Goal: Information Seeking & Learning: Compare options

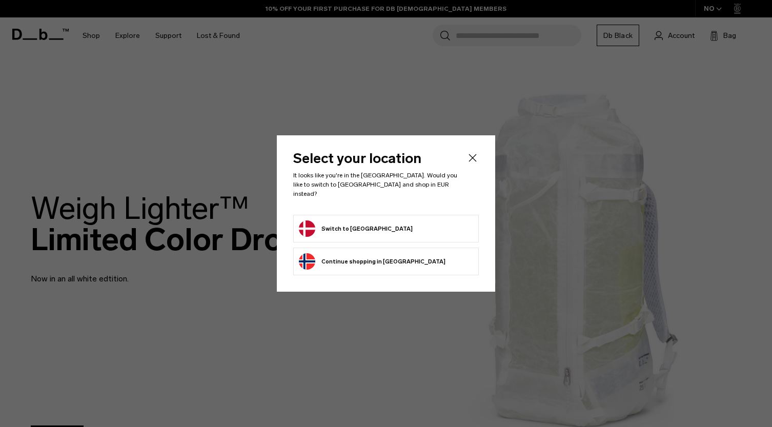
click at [363, 225] on button "Switch to [GEOGRAPHIC_DATA]" at bounding box center [356, 228] width 114 height 16
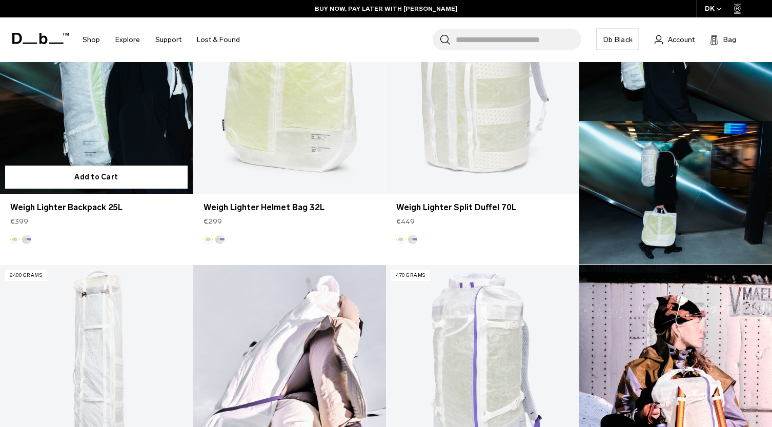
scroll to position [383, 0]
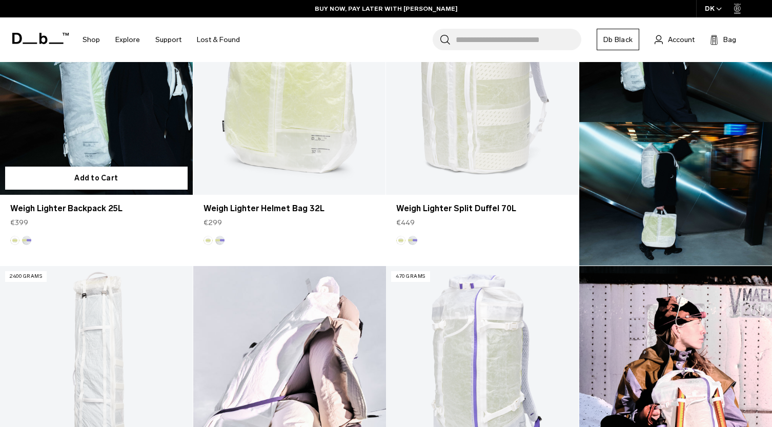
click at [91, 115] on link "Weigh Lighter Backpack 25L" at bounding box center [96, 88] width 193 height 214
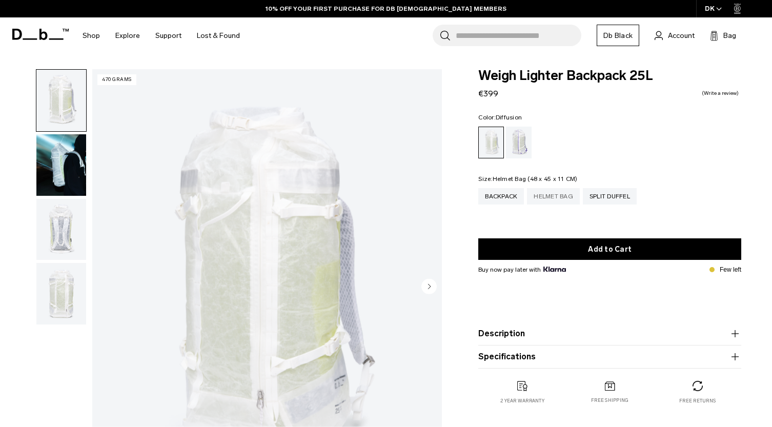
click at [553, 200] on div "Helmet Bag" at bounding box center [553, 196] width 53 height 16
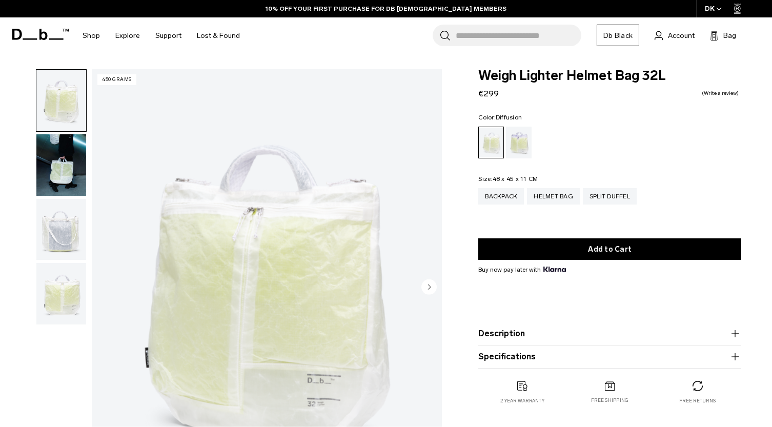
click at [53, 161] on img "button" at bounding box center [61, 165] width 50 height 62
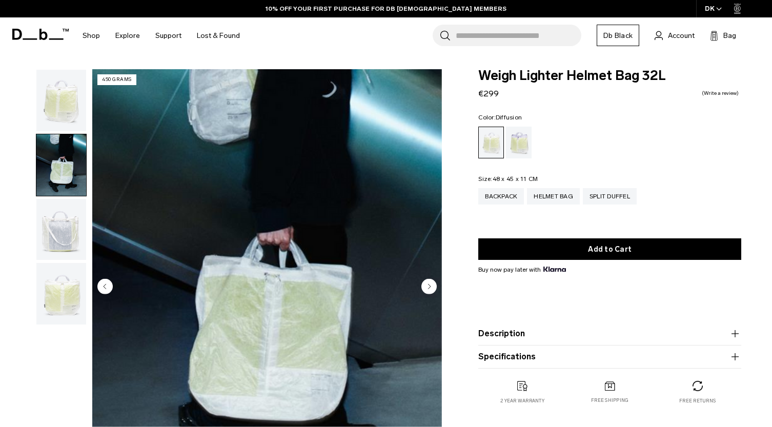
click at [68, 225] on img "button" at bounding box center [61, 230] width 50 height 62
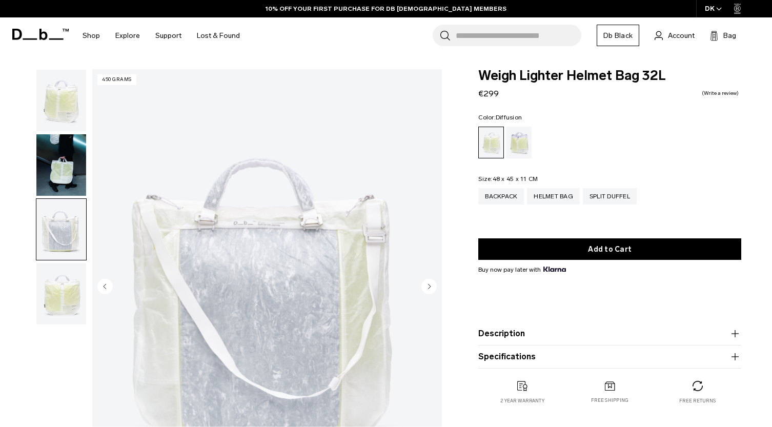
click at [62, 296] on img "button" at bounding box center [61, 294] width 50 height 62
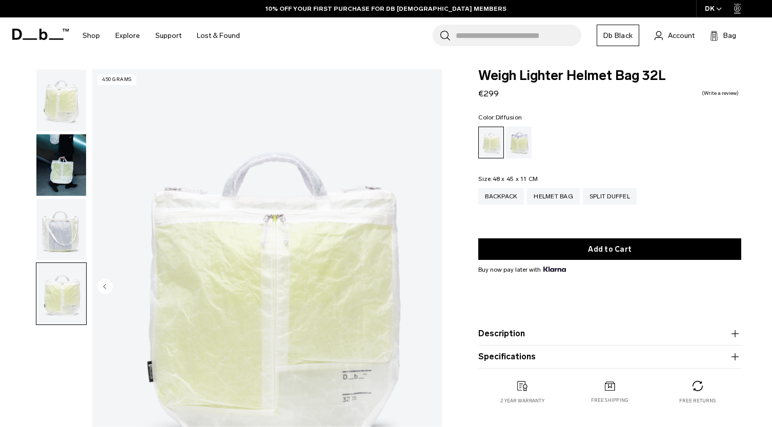
click at [59, 108] on img "button" at bounding box center [61, 101] width 50 height 62
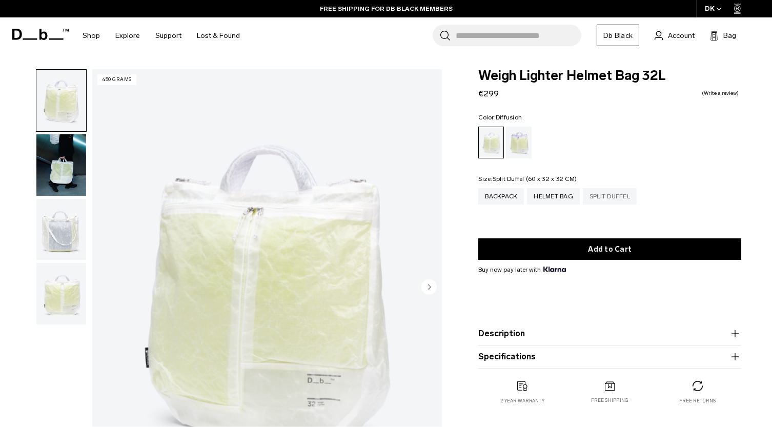
click at [597, 193] on div "Split Duffel" at bounding box center [610, 196] width 54 height 16
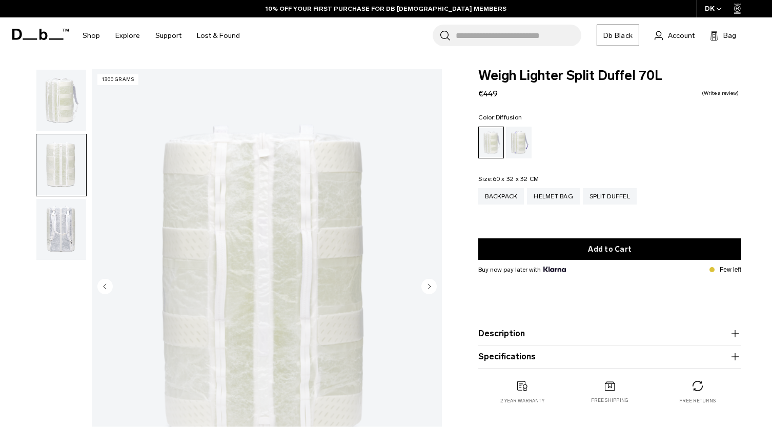
click at [68, 233] on img "button" at bounding box center [61, 230] width 50 height 62
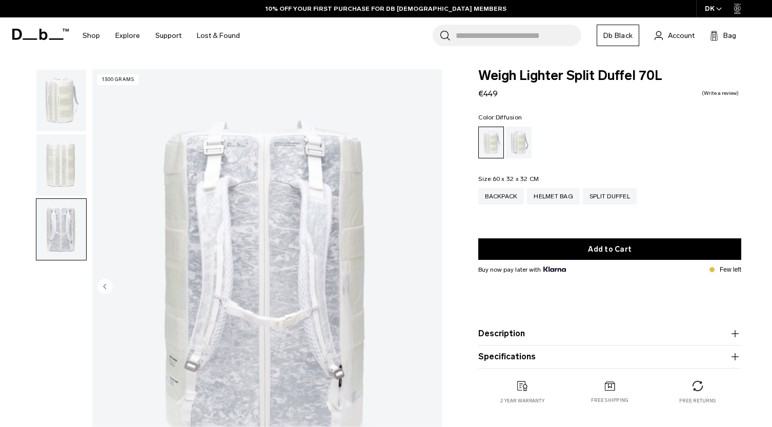
click at [48, 111] on img "button" at bounding box center [61, 101] width 50 height 62
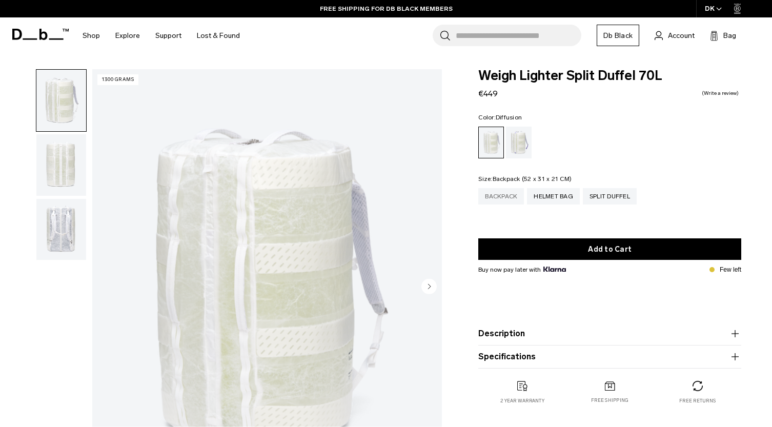
click at [499, 196] on div "Backpack" at bounding box center [501, 196] width 46 height 16
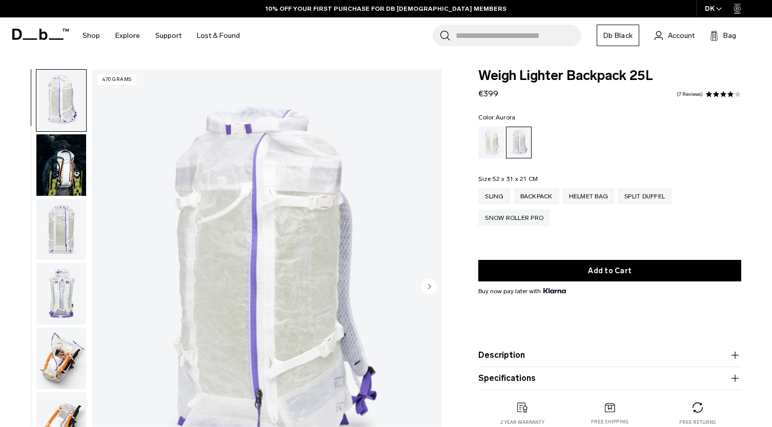
click at [65, 167] on img "button" at bounding box center [61, 165] width 50 height 62
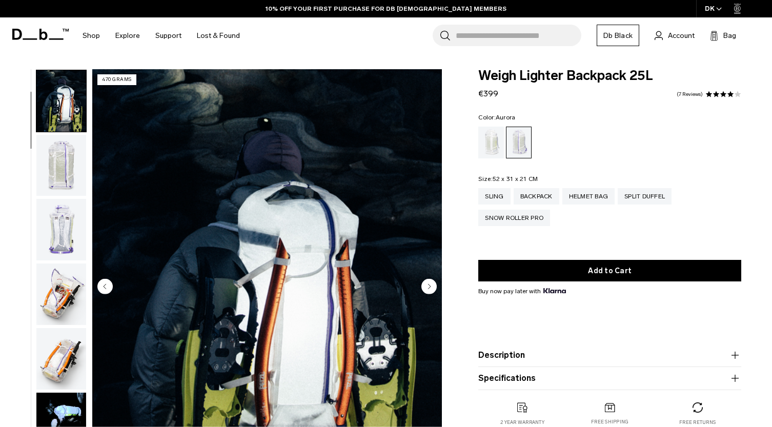
scroll to position [65, 0]
click at [54, 168] on img "button" at bounding box center [61, 165] width 50 height 62
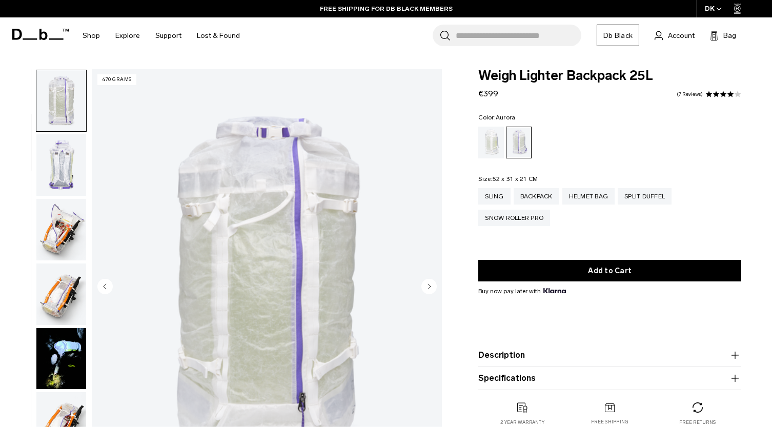
scroll to position [130, 0]
click at [54, 168] on img "button" at bounding box center [61, 164] width 50 height 62
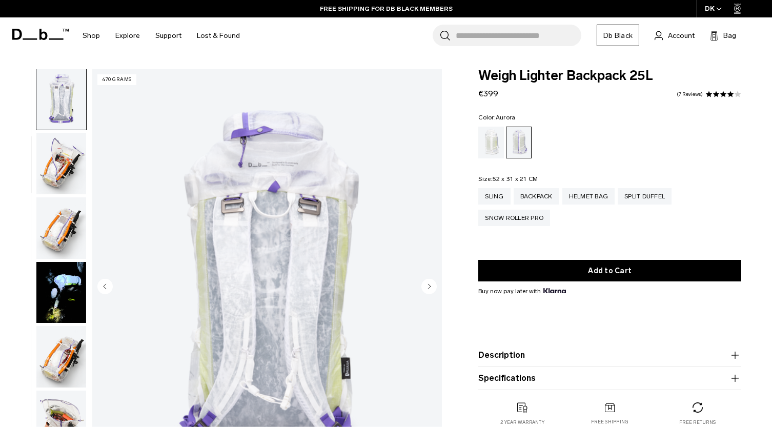
click at [54, 168] on img "button" at bounding box center [61, 164] width 50 height 62
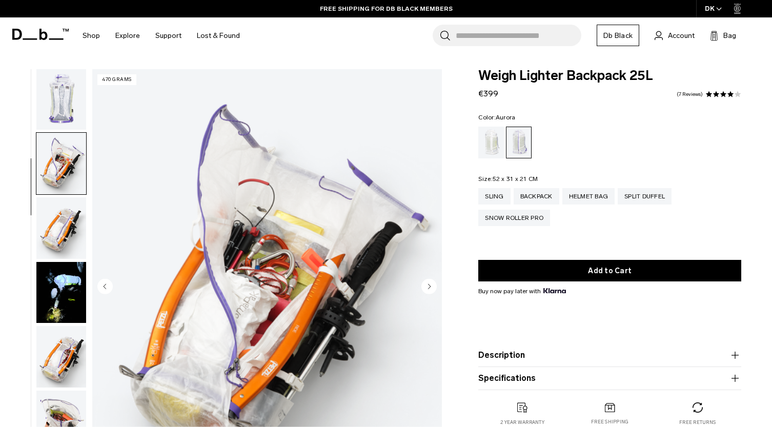
scroll to position [260, 0]
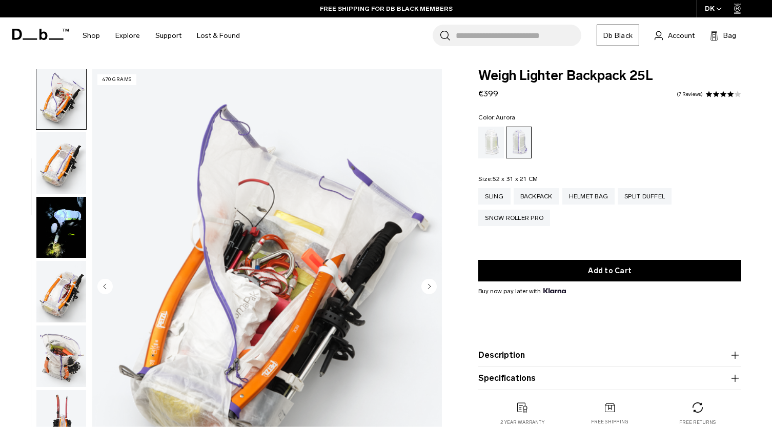
click at [53, 174] on img "button" at bounding box center [61, 163] width 50 height 62
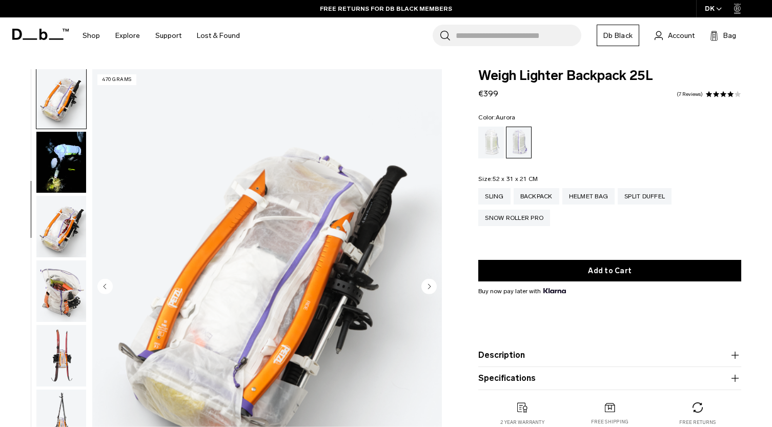
click at [53, 174] on img "button" at bounding box center [61, 163] width 50 height 62
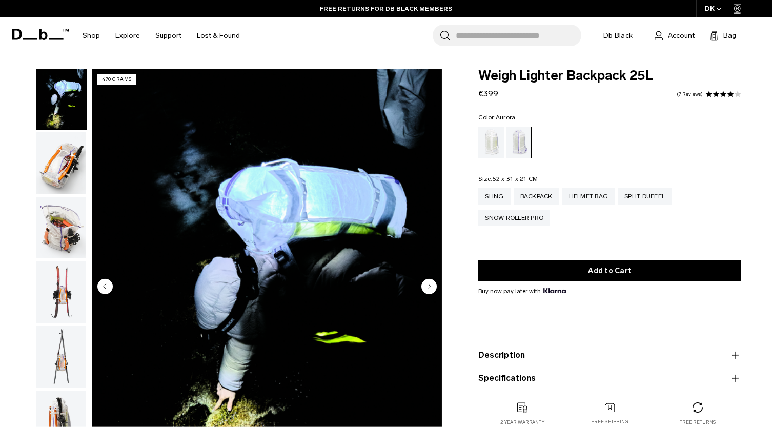
scroll to position [390, 0]
click at [53, 174] on img "button" at bounding box center [61, 162] width 50 height 62
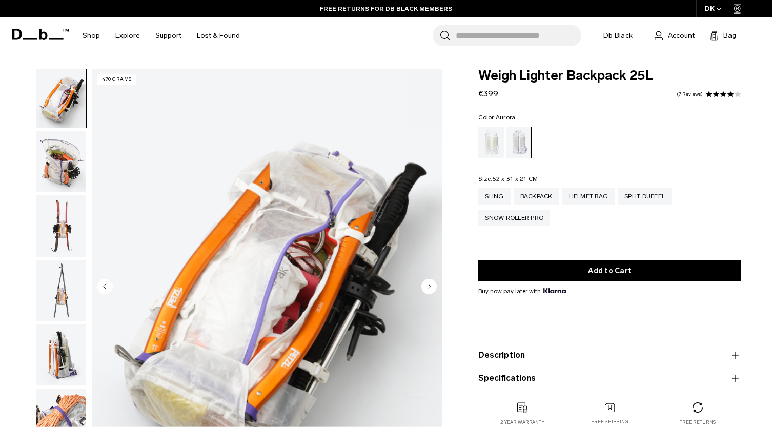
click at [53, 174] on img "button" at bounding box center [61, 162] width 50 height 62
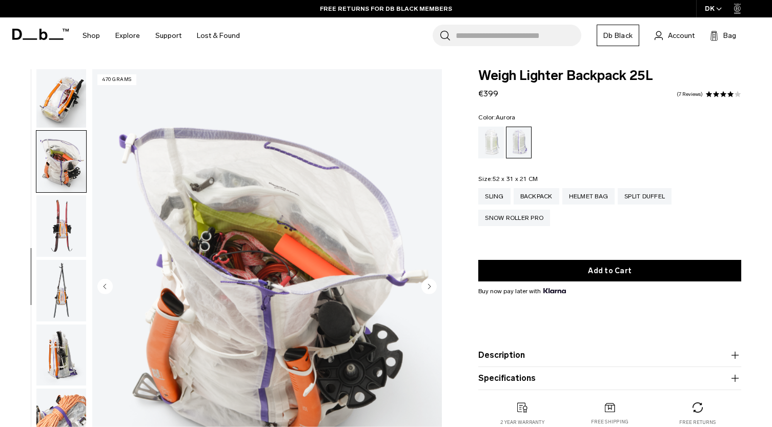
scroll to position [520, 0]
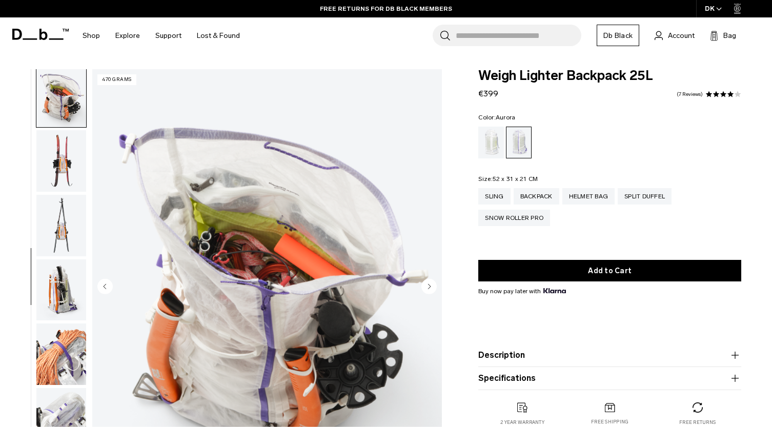
click at [53, 174] on img "button" at bounding box center [61, 161] width 50 height 62
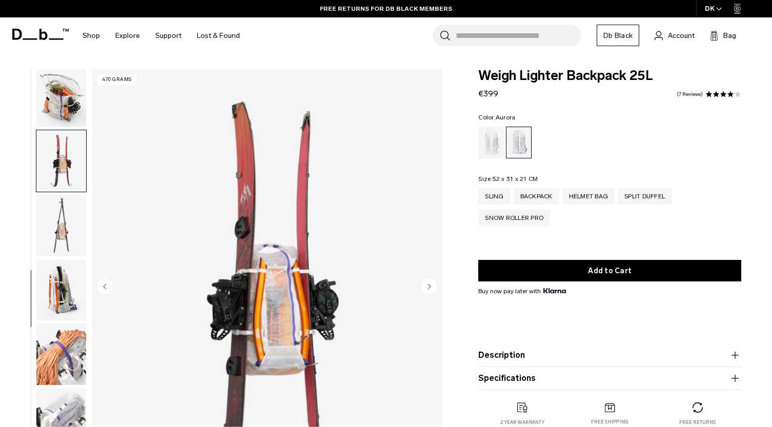
scroll to position [584, 0]
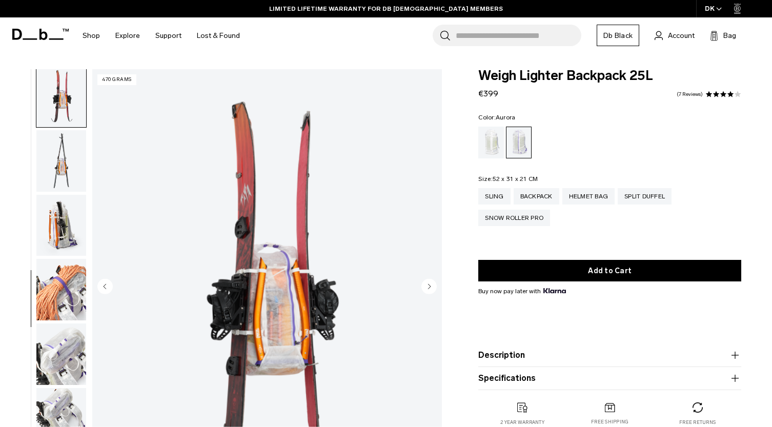
click at [58, 175] on img "button" at bounding box center [61, 161] width 50 height 62
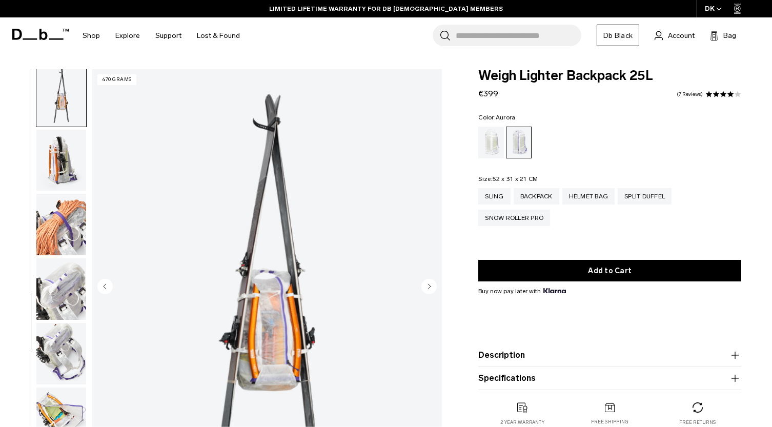
click at [58, 175] on img "button" at bounding box center [61, 161] width 50 height 62
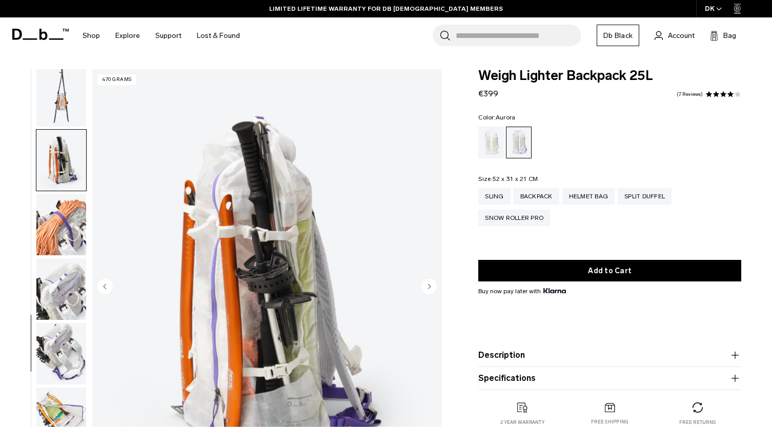
scroll to position [715, 0]
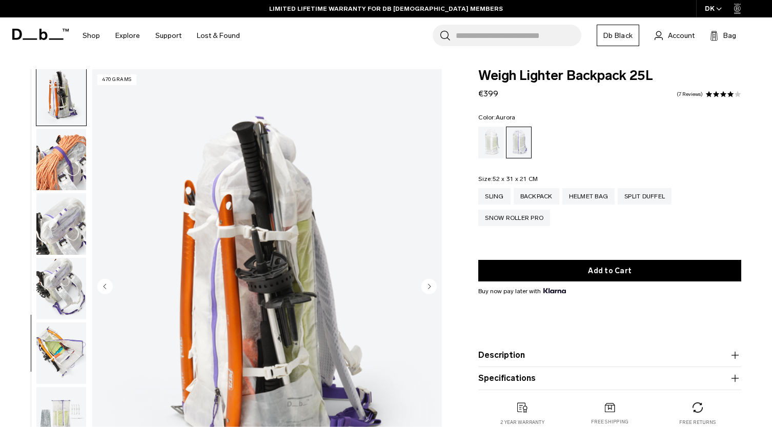
click at [58, 175] on img "button" at bounding box center [61, 160] width 50 height 62
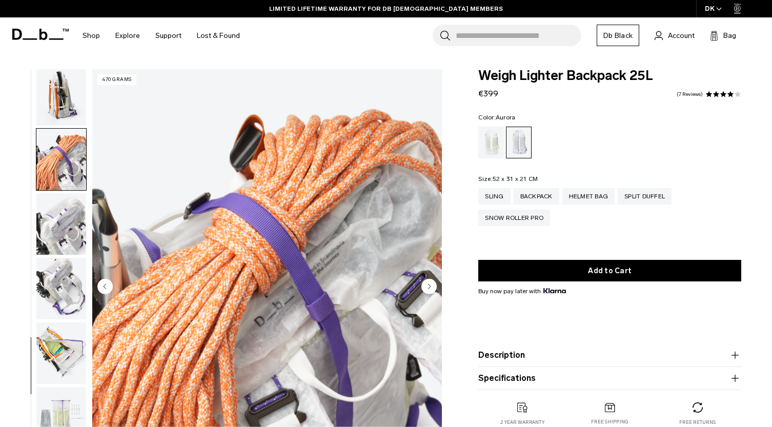
scroll to position [731, 0]
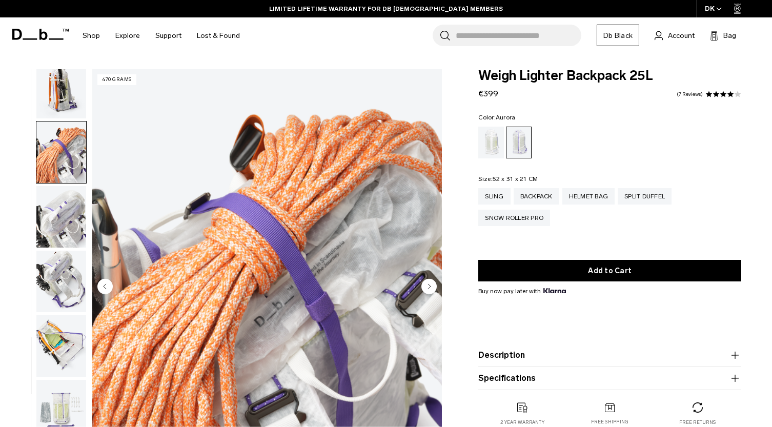
click at [63, 205] on img "button" at bounding box center [61, 217] width 50 height 62
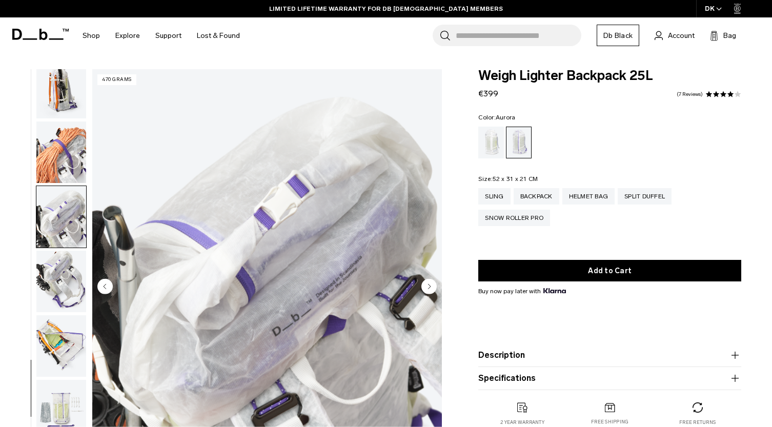
scroll to position [51, 0]
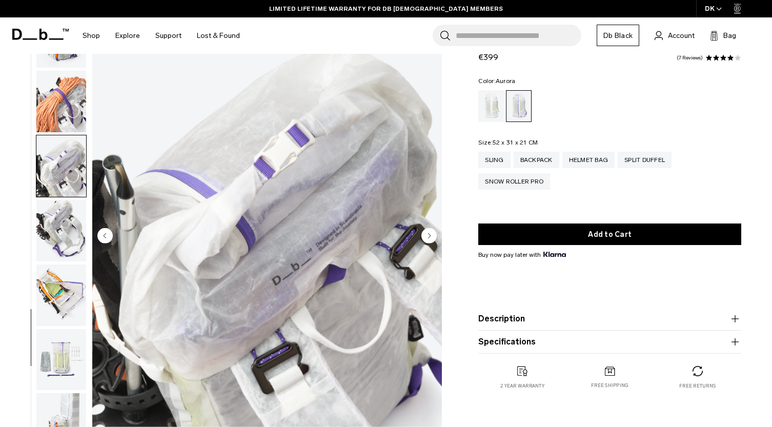
click at [65, 232] on img "button" at bounding box center [61, 231] width 50 height 62
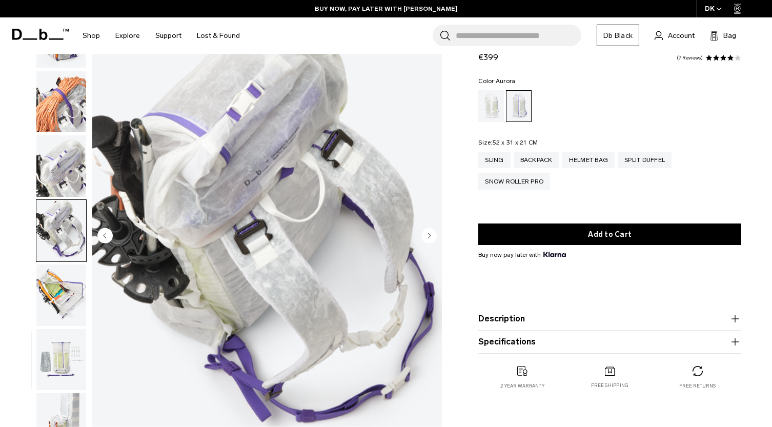
click at [55, 291] on img "button" at bounding box center [61, 296] width 50 height 62
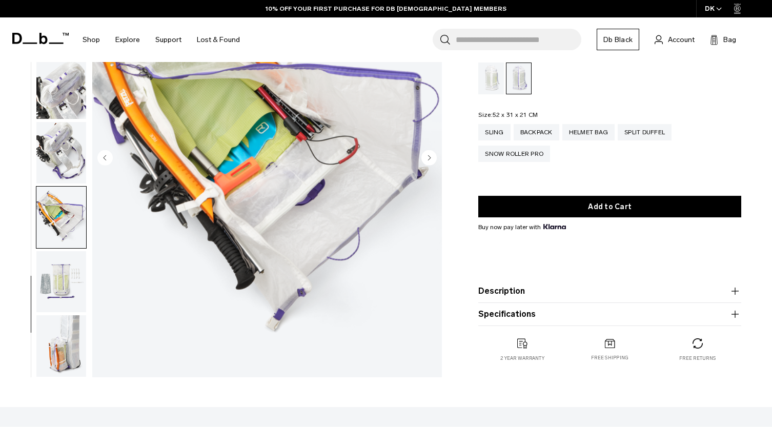
scroll to position [129, 0]
click at [65, 275] on img "button" at bounding box center [61, 282] width 50 height 62
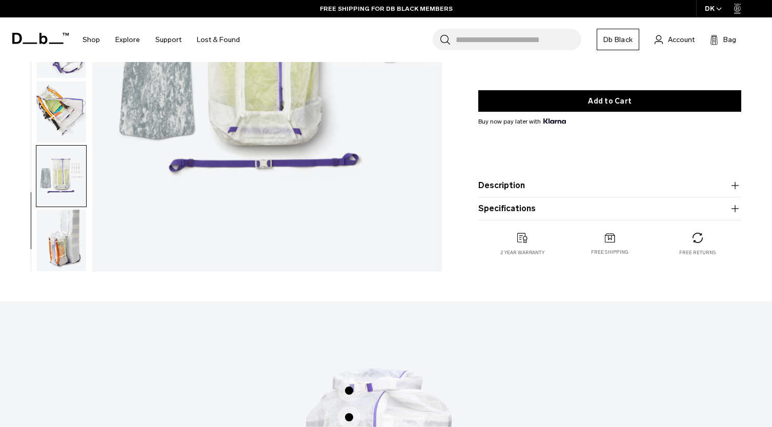
scroll to position [731, 0]
click at [65, 259] on img "button" at bounding box center [61, 241] width 50 height 62
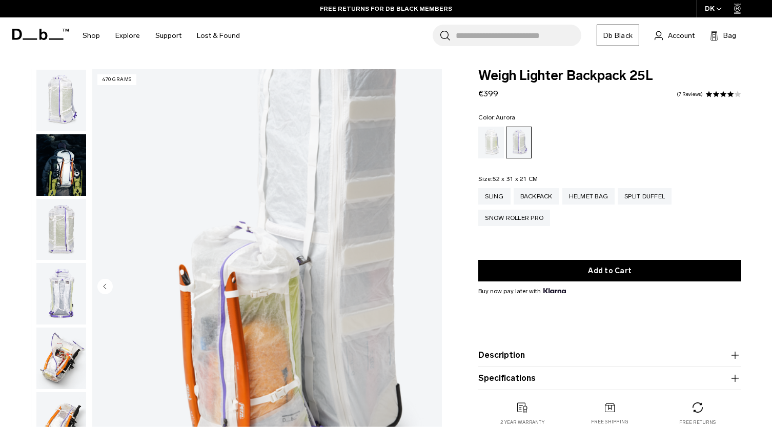
scroll to position [0, 0]
click at [58, 101] on img "button" at bounding box center [61, 101] width 50 height 62
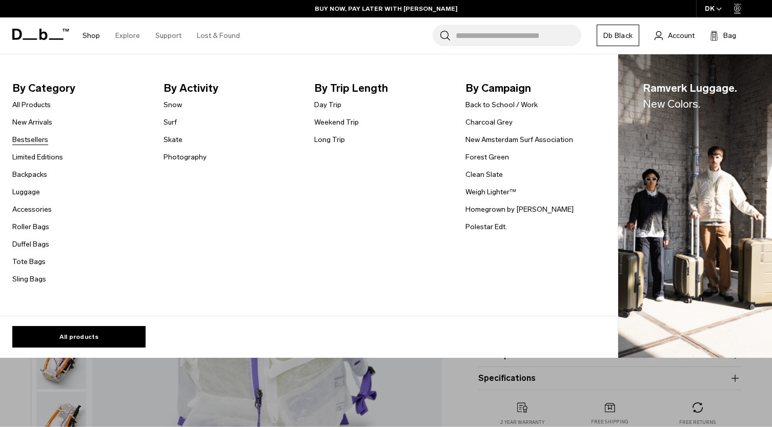
click at [27, 141] on link "Bestsellers" at bounding box center [30, 139] width 36 height 11
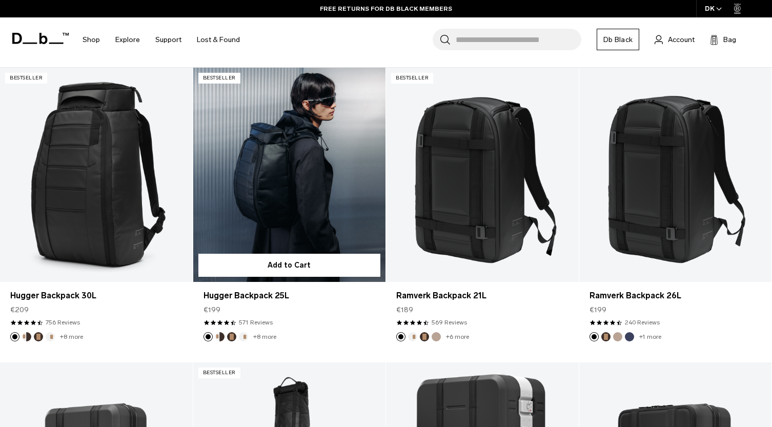
scroll to position [287, 0]
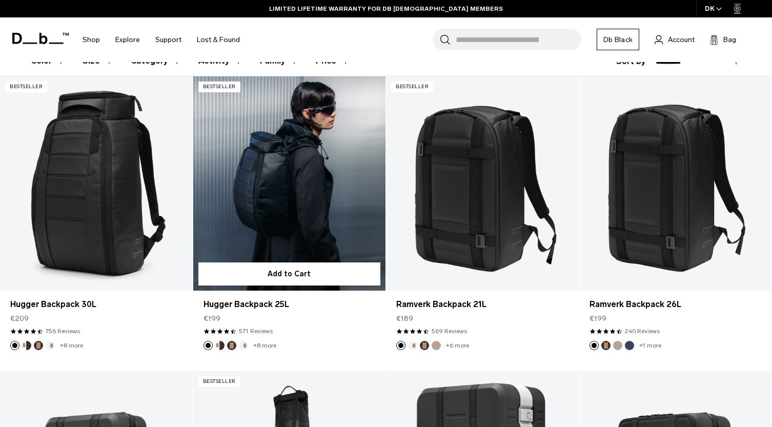
click at [289, 142] on link "Hugger Backpack 25L" at bounding box center [289, 183] width 193 height 214
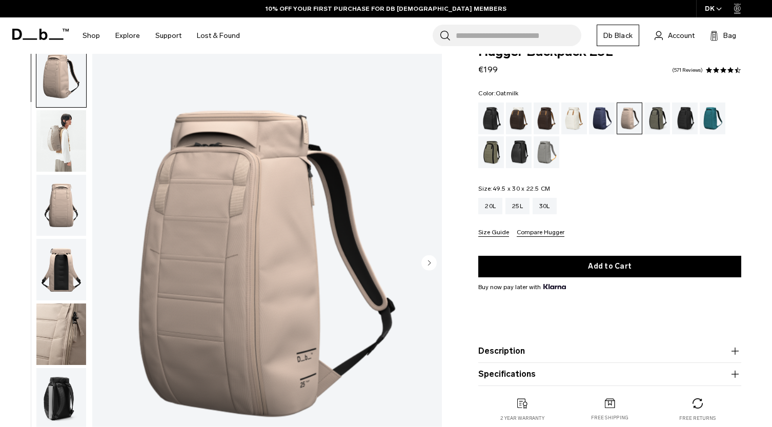
click at [572, 119] on div "Oatmilk" at bounding box center [574, 119] width 26 height 32
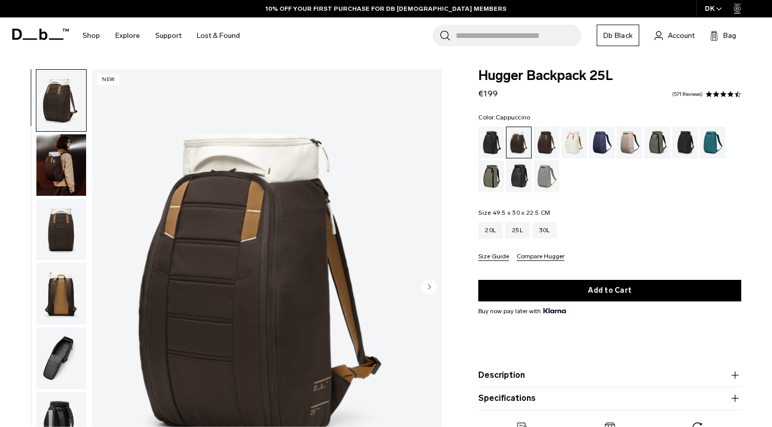
click at [58, 357] on img "button" at bounding box center [61, 359] width 50 height 62
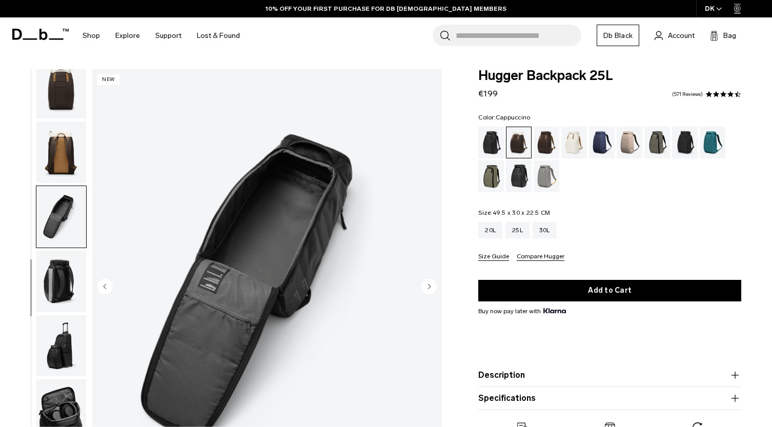
click at [60, 332] on img "button" at bounding box center [61, 346] width 50 height 62
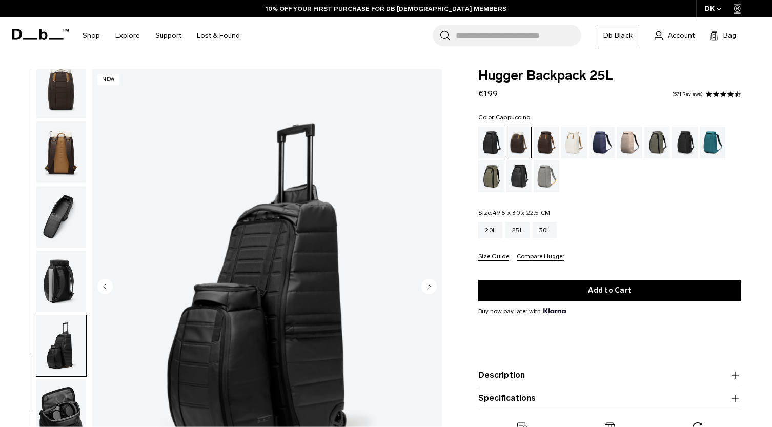
scroll to position [148, 0]
click at [64, 270] on img "button" at bounding box center [61, 282] width 50 height 62
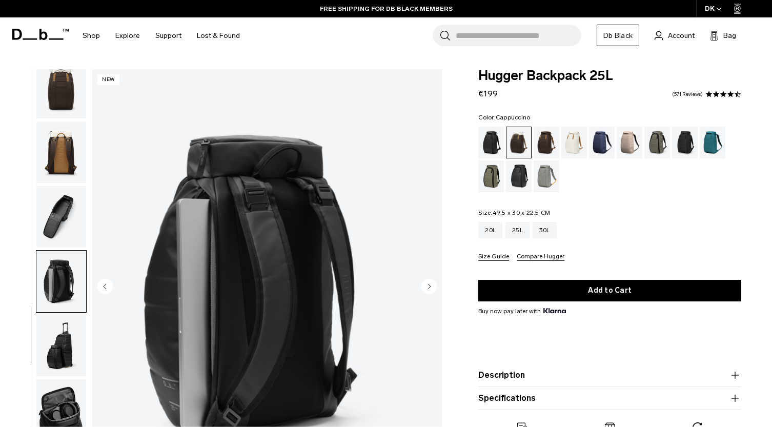
click at [54, 219] on img "button" at bounding box center [61, 217] width 50 height 62
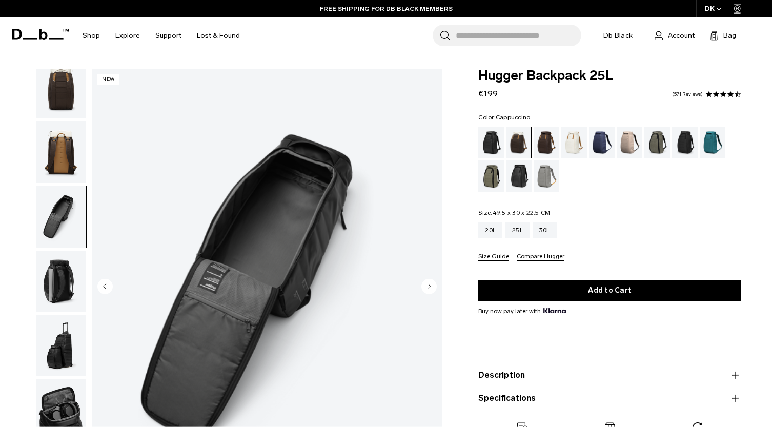
click at [48, 279] on img "button" at bounding box center [61, 282] width 50 height 62
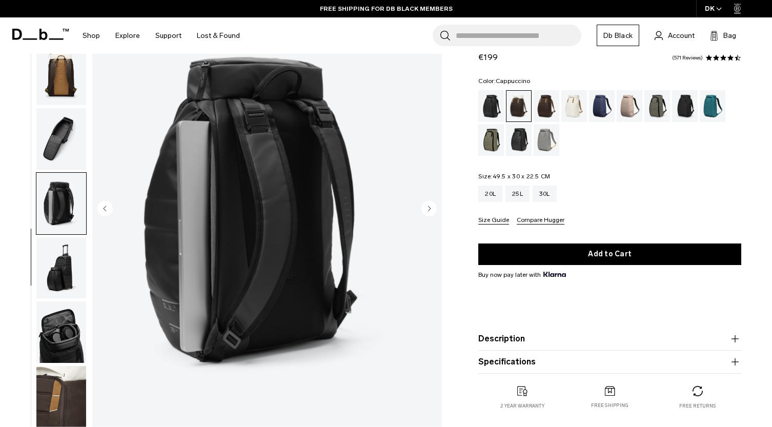
scroll to position [79, 0]
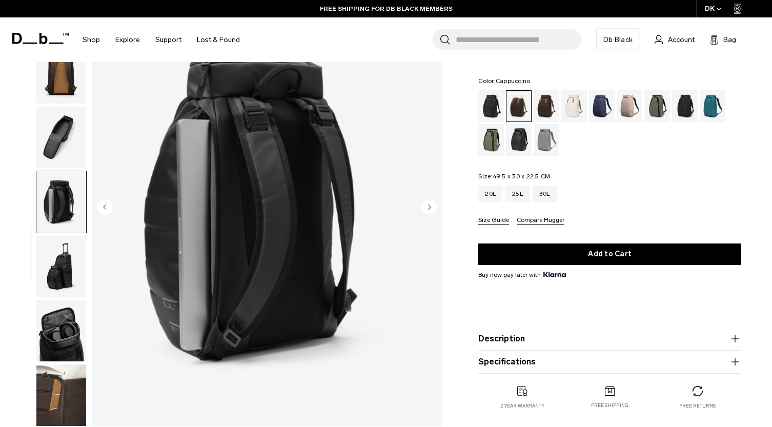
click at [68, 282] on img "button" at bounding box center [61, 267] width 50 height 62
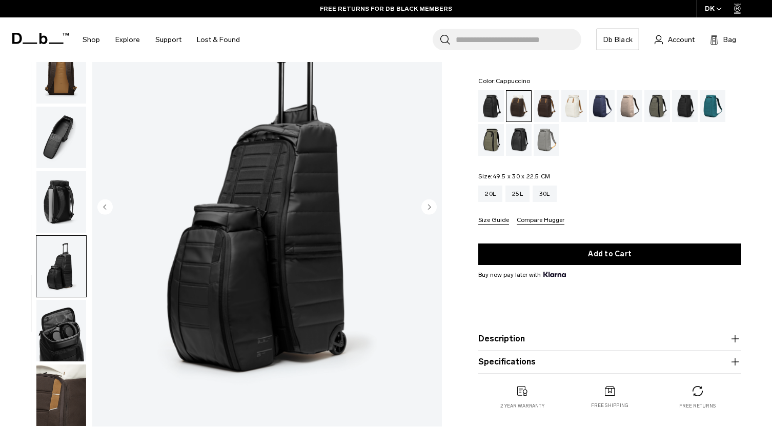
click at [70, 349] on img "button" at bounding box center [61, 331] width 50 height 62
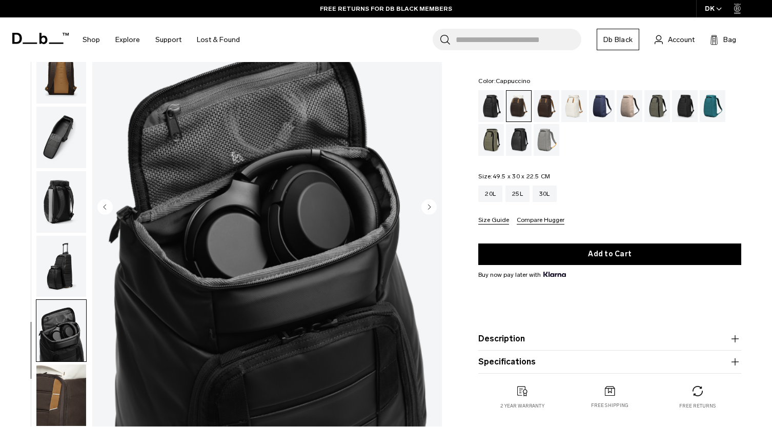
click at [54, 380] on img "button" at bounding box center [61, 395] width 50 height 62
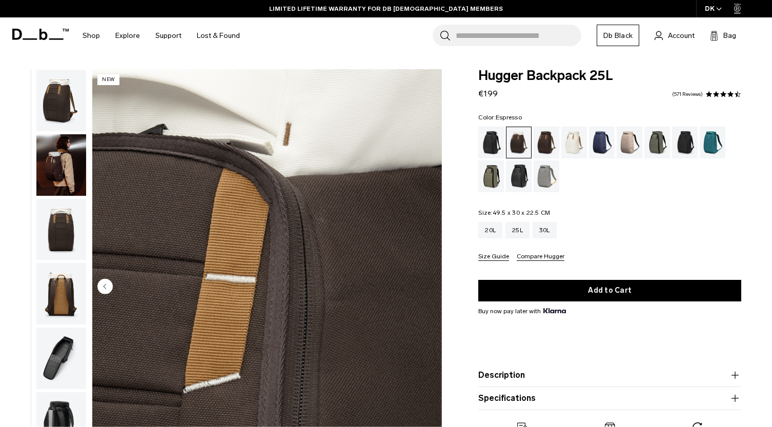
scroll to position [0, 0]
click at [492, 232] on div "20L" at bounding box center [490, 230] width 24 height 16
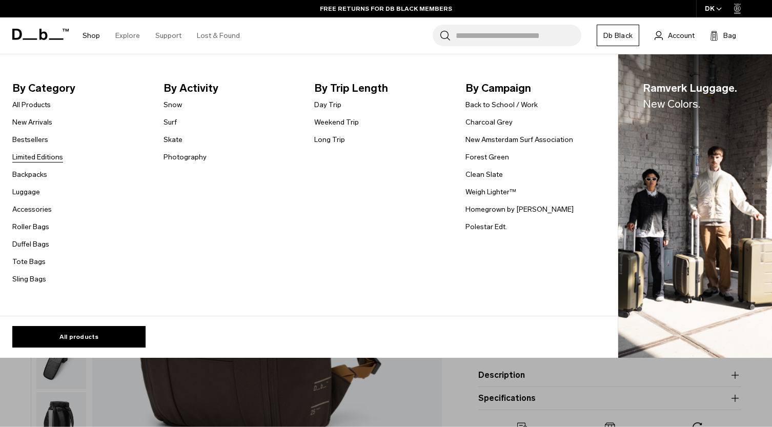
click at [28, 155] on link "Limited Editions" at bounding box center [37, 157] width 51 height 11
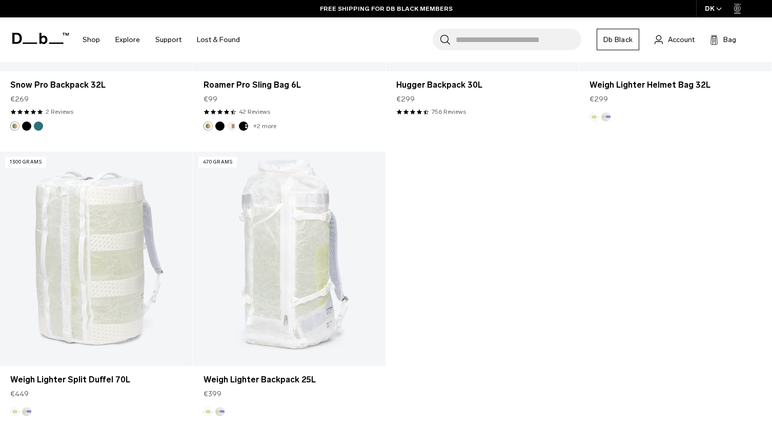
scroll to position [1581, 0]
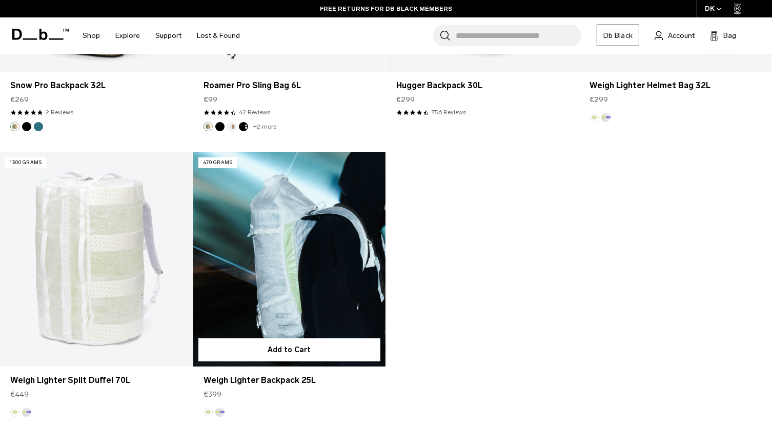
click at [278, 216] on link "Weigh Lighter Backpack 25L" at bounding box center [289, 259] width 193 height 214
